Goal: Task Accomplishment & Management: Use online tool/utility

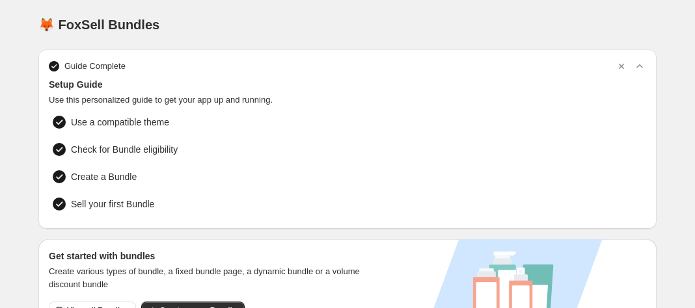
scroll to position [221, 0]
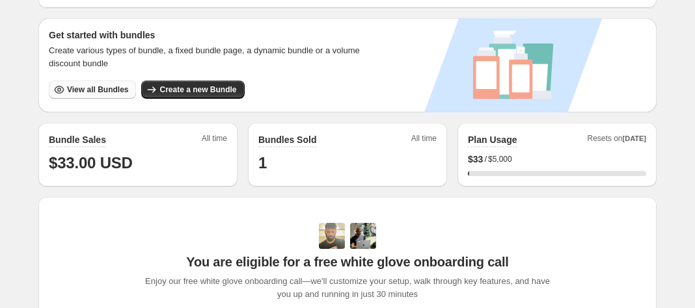
click at [89, 85] on span "View all Bundles" at bounding box center [97, 90] width 61 height 10
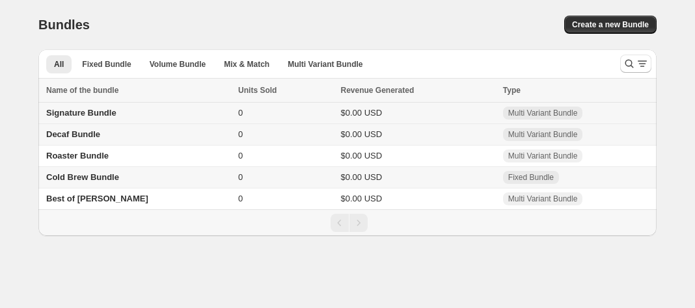
click at [112, 116] on span "Signature Bundle" at bounding box center [81, 113] width 70 height 10
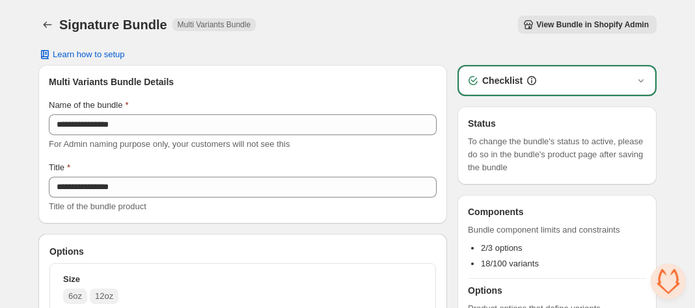
click at [551, 23] on span "View Bundle in Shopify Admin" at bounding box center [592, 25] width 113 height 10
